Goal: Information Seeking & Learning: Learn about a topic

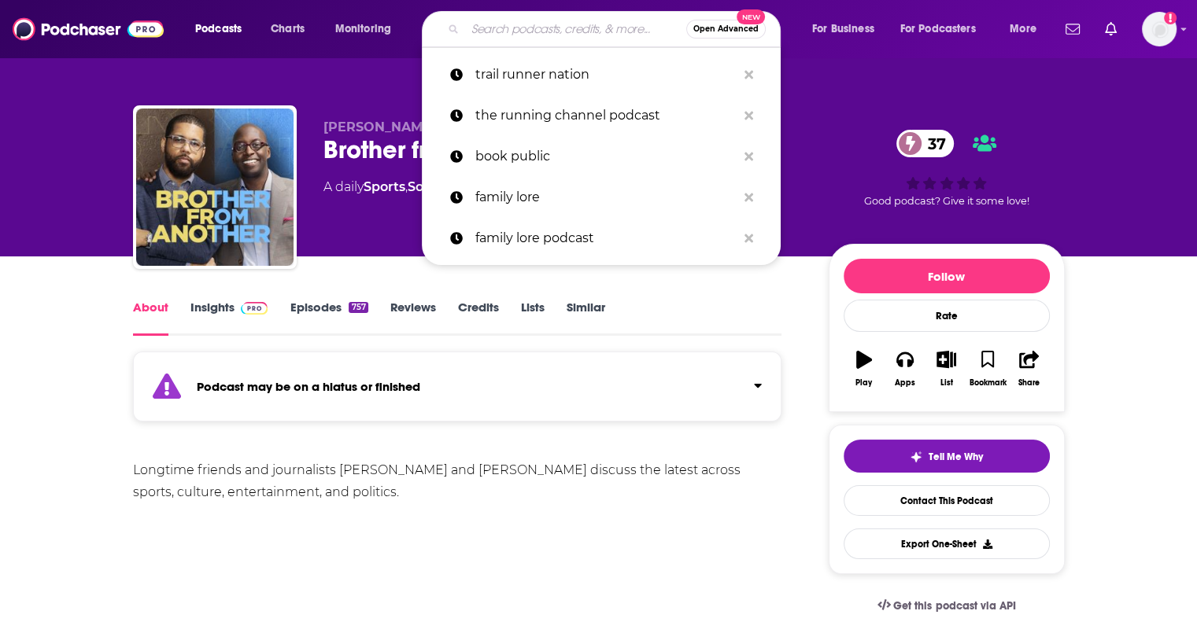
click at [505, 35] on input "Search podcasts, credits, & more..." at bounding box center [575, 29] width 221 height 25
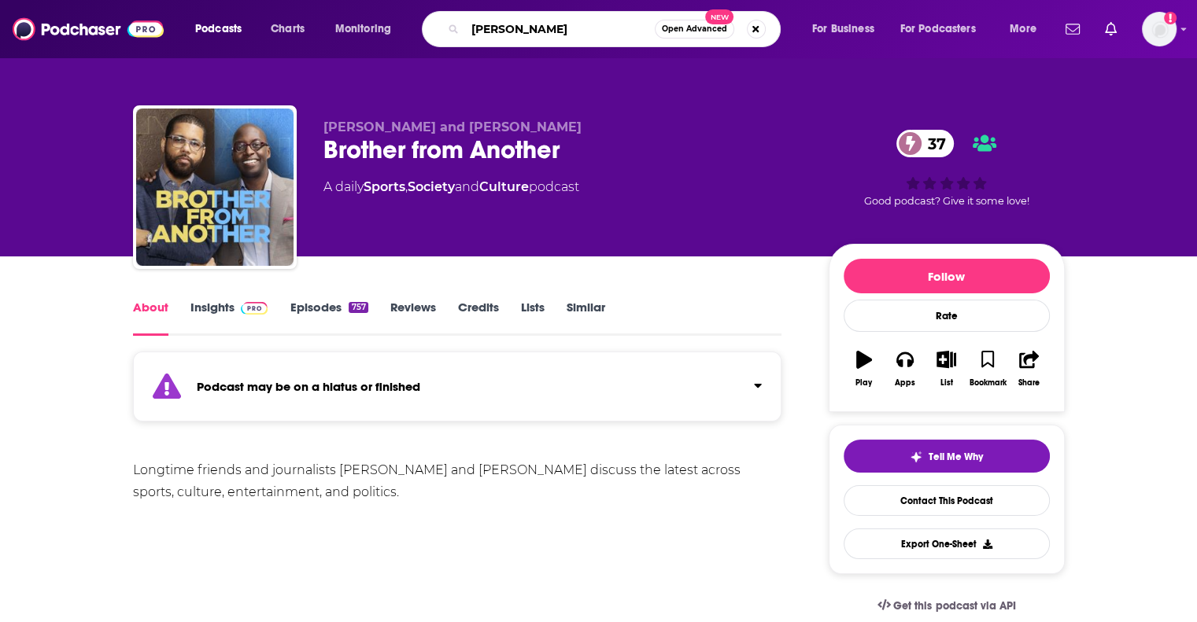
type input "[PERSON_NAME]"
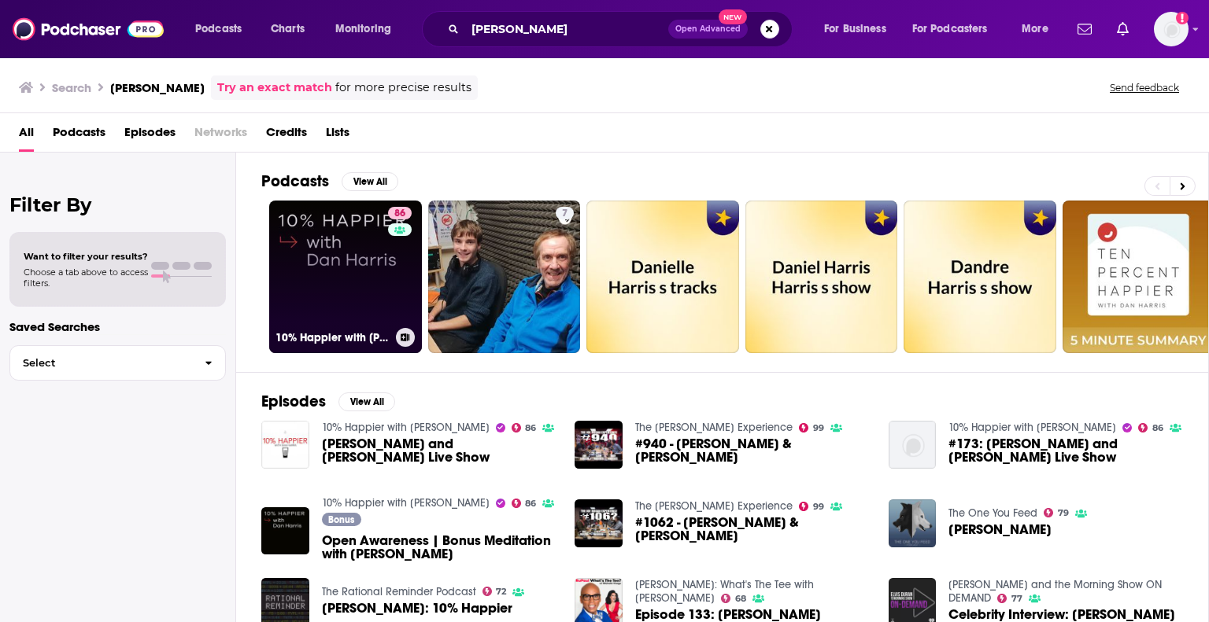
click at [349, 242] on link "86 10% Happier with [PERSON_NAME]" at bounding box center [345, 277] width 153 height 153
